Goal: Navigation & Orientation: Find specific page/section

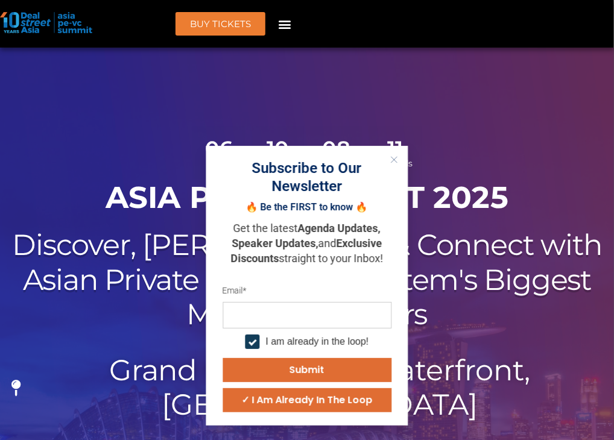
click at [402, 152] on button "Close" at bounding box center [394, 160] width 16 height 16
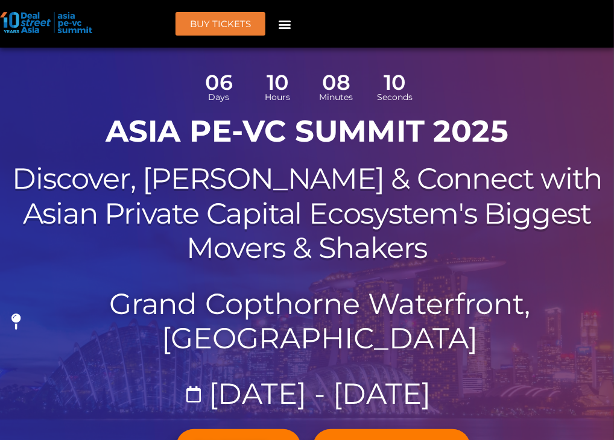
scroll to position [74, 0]
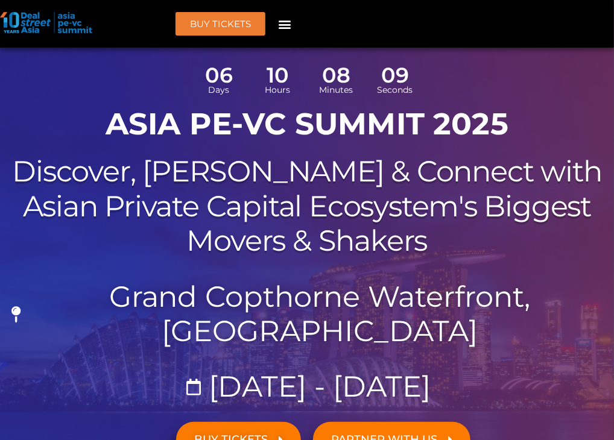
click at [232, 434] on span "BUY TICKETS" at bounding box center [231, 439] width 74 height 11
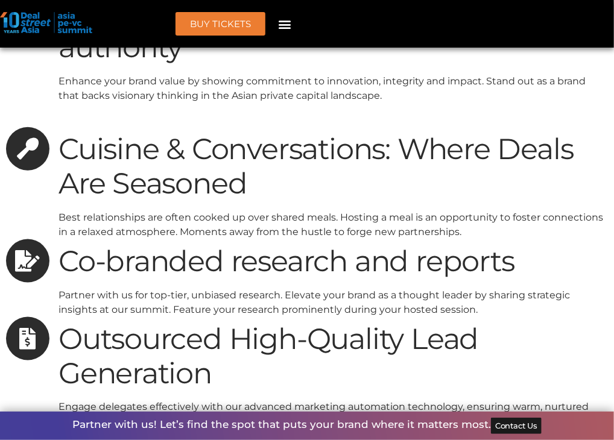
scroll to position [9613, 0]
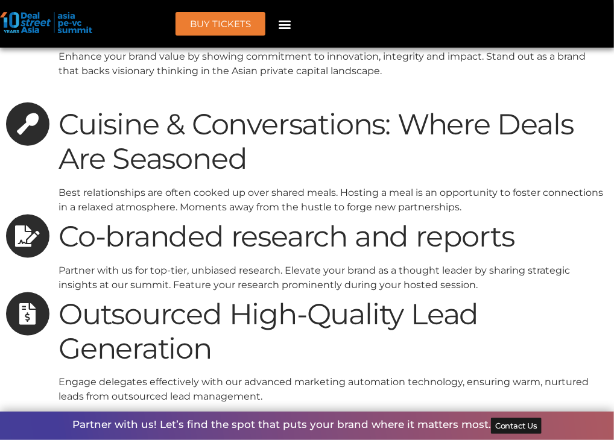
click at [0, 0] on link "Past Events" at bounding box center [0, 0] width 0 height 0
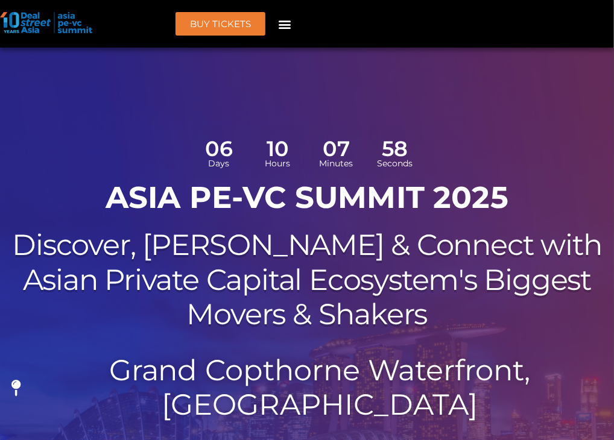
click at [0, 0] on link "Past Events" at bounding box center [0, 0] width 0 height 0
click at [0, 0] on link "Home" at bounding box center [0, 0] width 0 height 0
